Goal: Check status

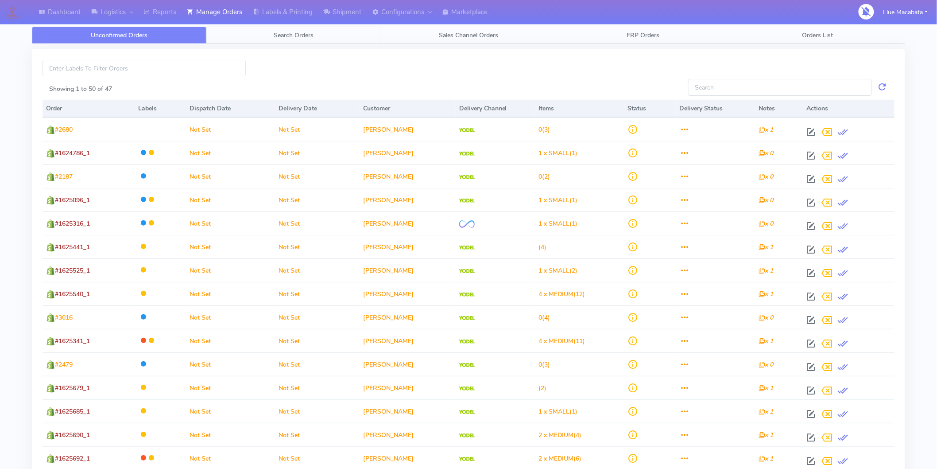
click at [294, 32] on span "Search Orders" at bounding box center [294, 35] width 40 height 8
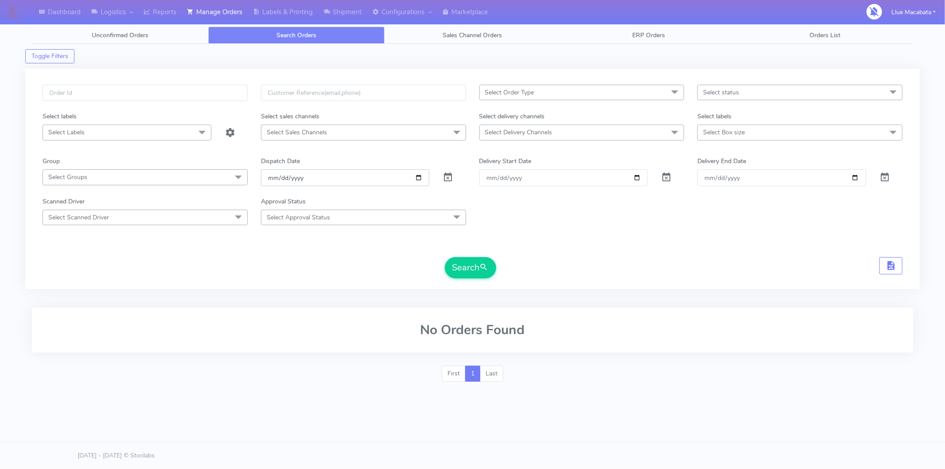
click at [272, 174] on input "[DATE]" at bounding box center [345, 177] width 169 height 16
click at [279, 179] on input "date" at bounding box center [345, 177] width 169 height 16
click at [293, 178] on input "date" at bounding box center [345, 177] width 169 height 16
click at [113, 102] on div at bounding box center [145, 98] width 218 height 27
click at [113, 94] on input "text" at bounding box center [145, 93] width 205 height 16
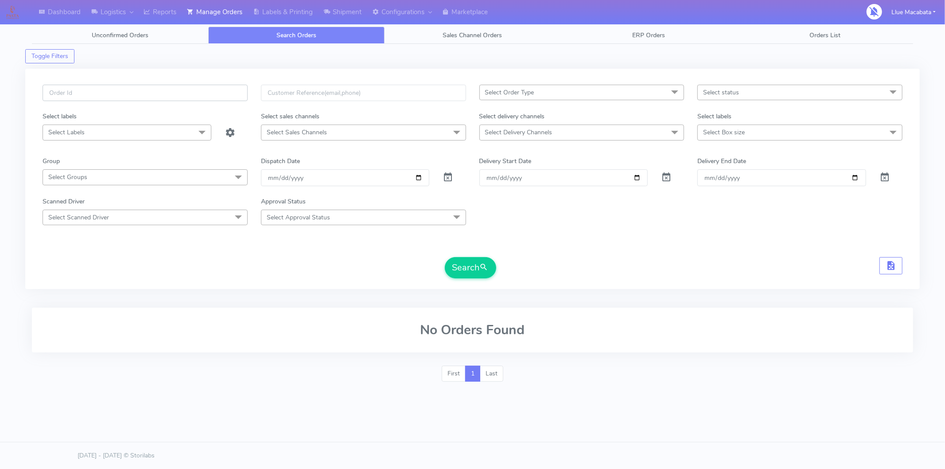
paste input "1624155"
type input "1624155"
click at [465, 275] on button "Search" at bounding box center [470, 267] width 51 height 21
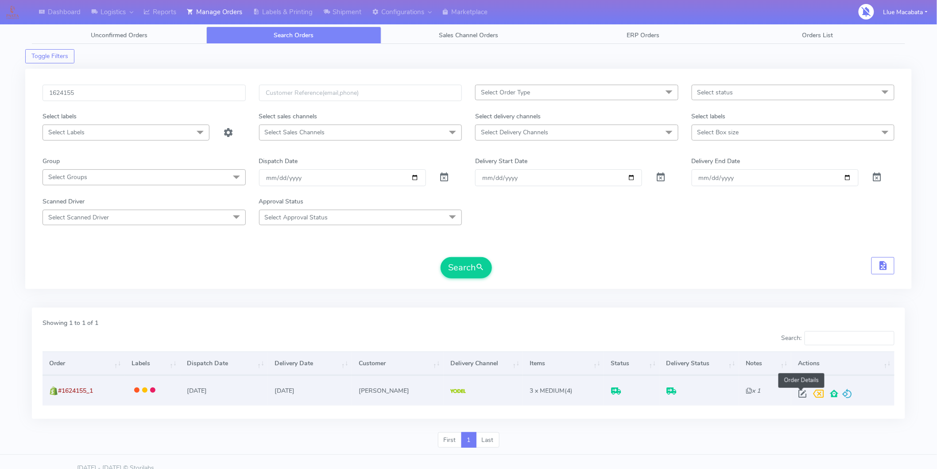
click at [803, 393] on span at bounding box center [802, 395] width 16 height 8
select select "5"
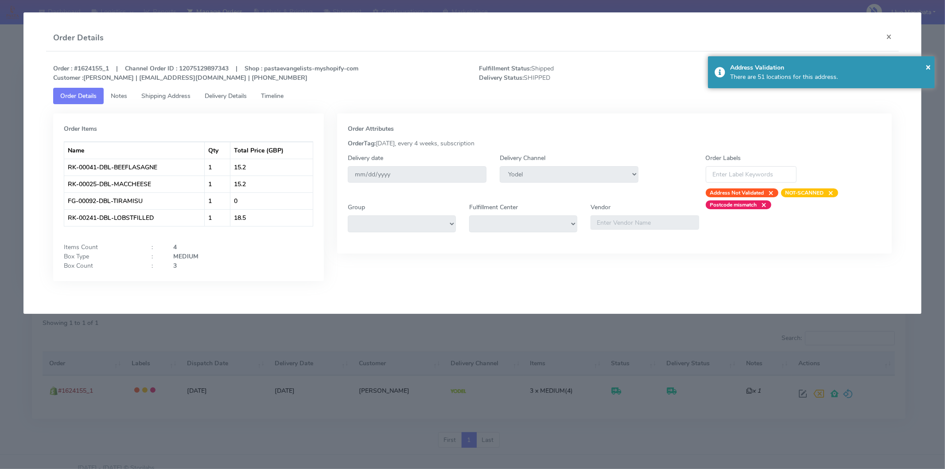
drag, startPoint x: 274, startPoint y: 96, endPoint x: 242, endPoint y: 92, distance: 31.6
click at [273, 95] on span "Timeline" at bounding box center [272, 96] width 23 height 8
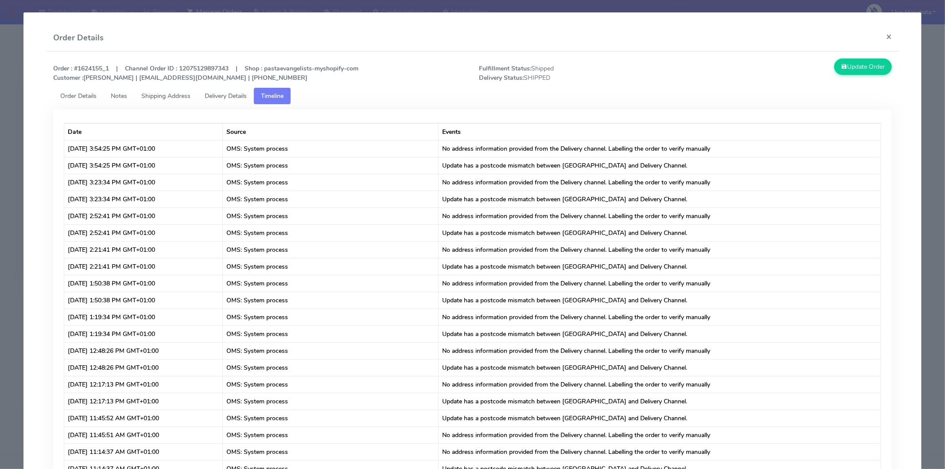
click at [226, 92] on span "Delivery Details" at bounding box center [226, 96] width 42 height 8
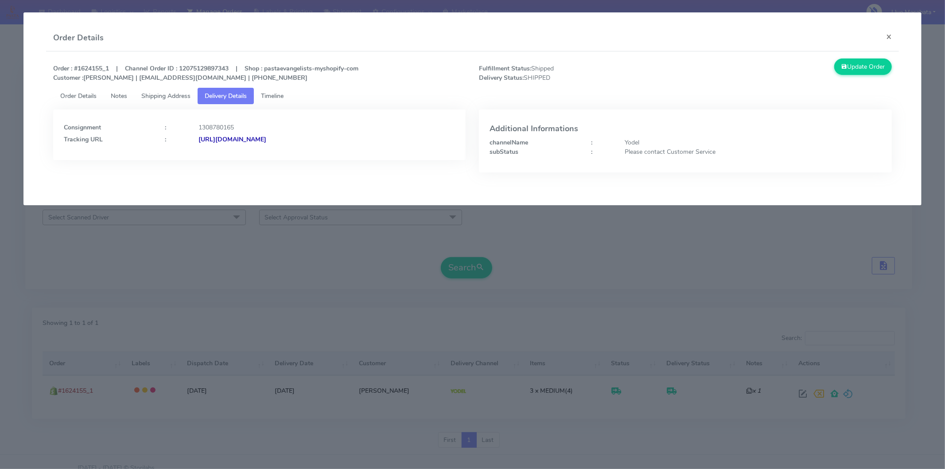
click at [266, 136] on strong "[URL][DOMAIN_NAME]" at bounding box center [232, 139] width 68 height 8
click at [291, 92] on link "Timeline" at bounding box center [272, 96] width 37 height 16
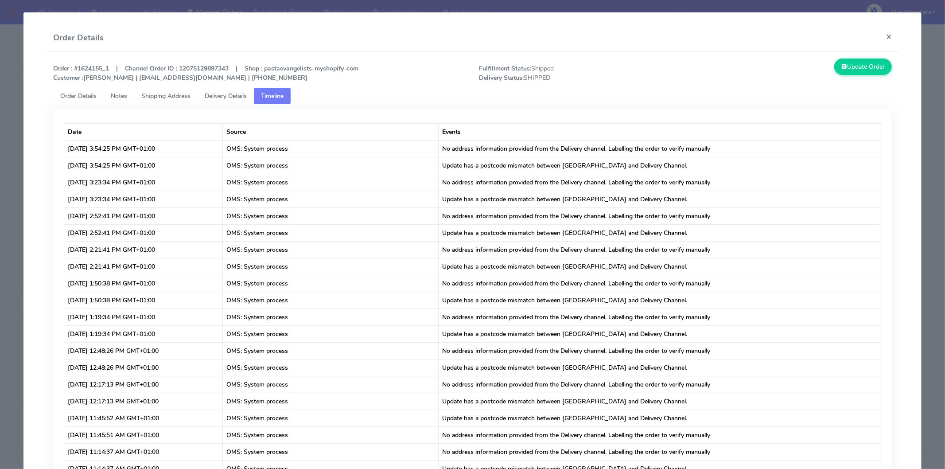
click at [160, 92] on span "Shipping Address" at bounding box center [165, 96] width 49 height 8
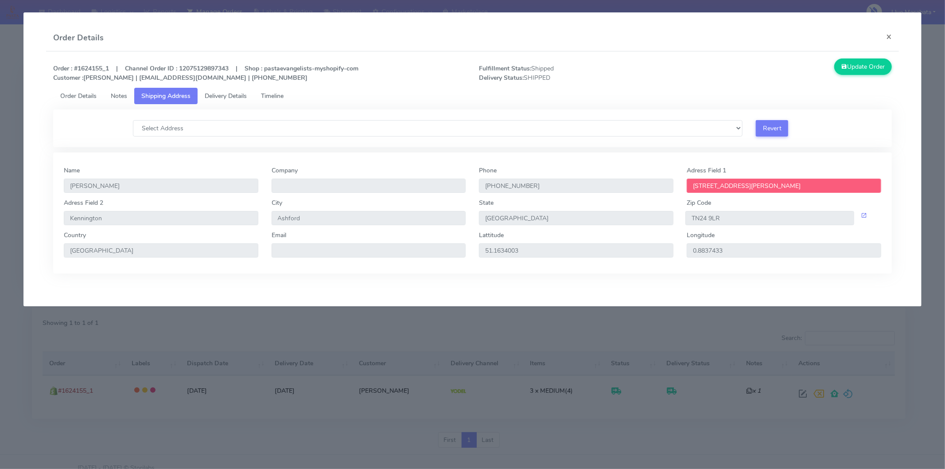
click at [220, 94] on span "Delivery Details" at bounding box center [226, 96] width 42 height 8
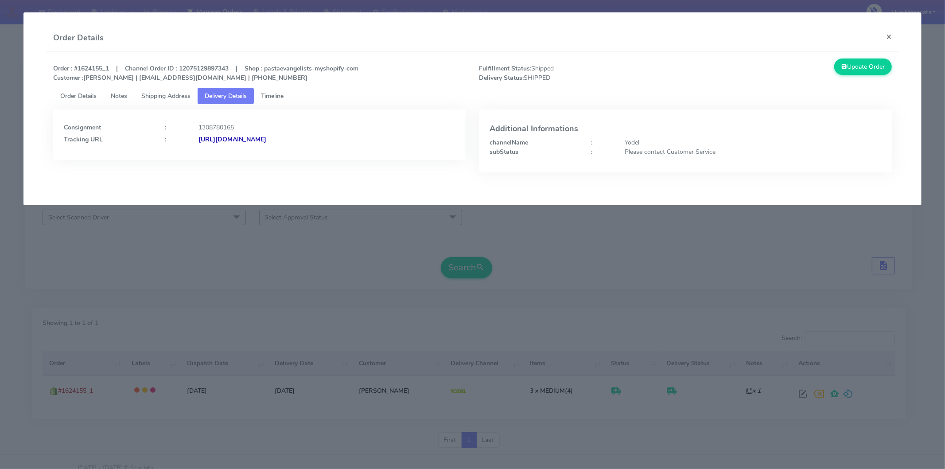
click at [73, 94] on span "Order Details" at bounding box center [78, 96] width 36 height 8
